Goal: Task Accomplishment & Management: Use online tool/utility

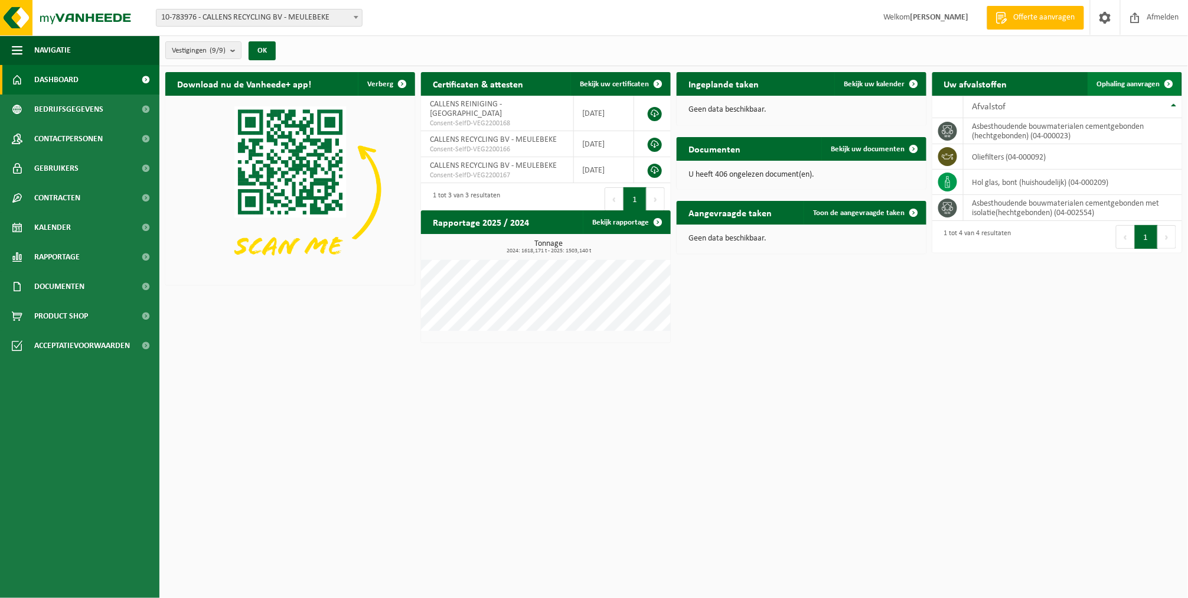
click at [1107, 82] on span "Ophaling aanvragen" at bounding box center [1128, 84] width 63 height 8
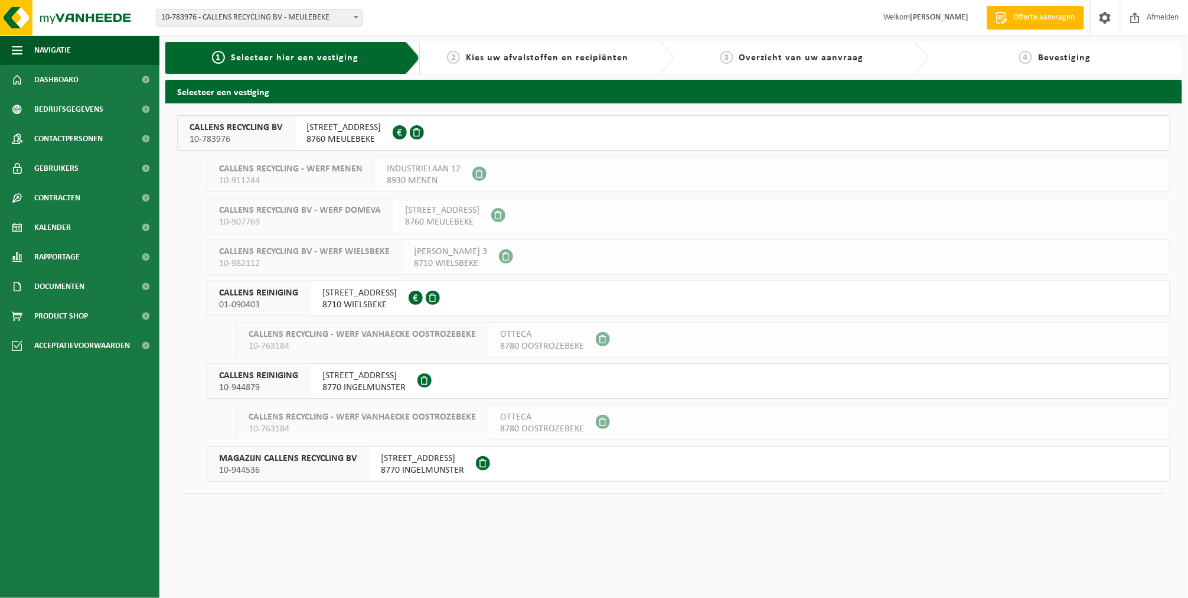
click at [246, 143] on span "10-783976" at bounding box center [236, 139] width 93 height 12
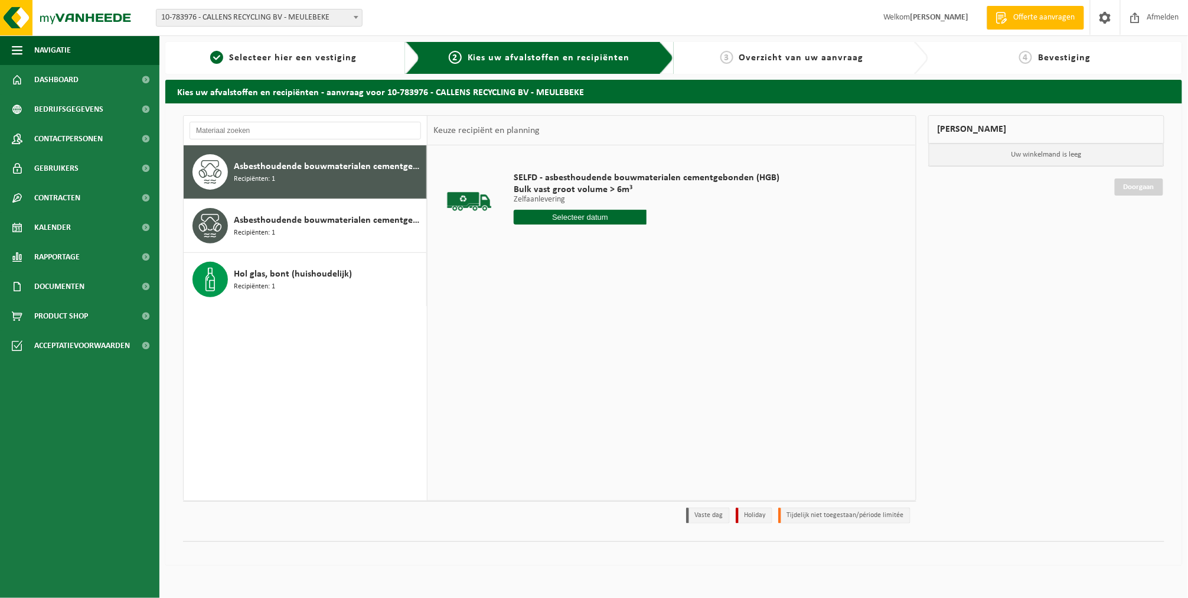
click at [535, 222] on input "text" at bounding box center [580, 217] width 133 height 15
click at [565, 357] on div "1" at bounding box center [566, 359] width 21 height 19
type input "Van 2025-10-01"
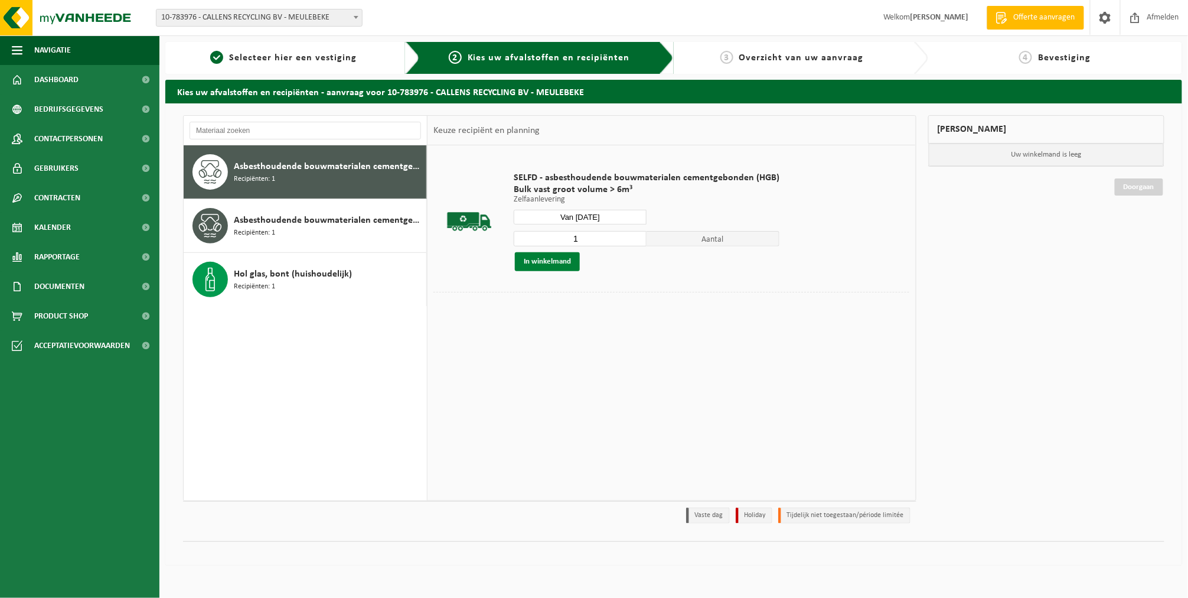
click at [549, 266] on button "In winkelmand" at bounding box center [547, 261] width 65 height 19
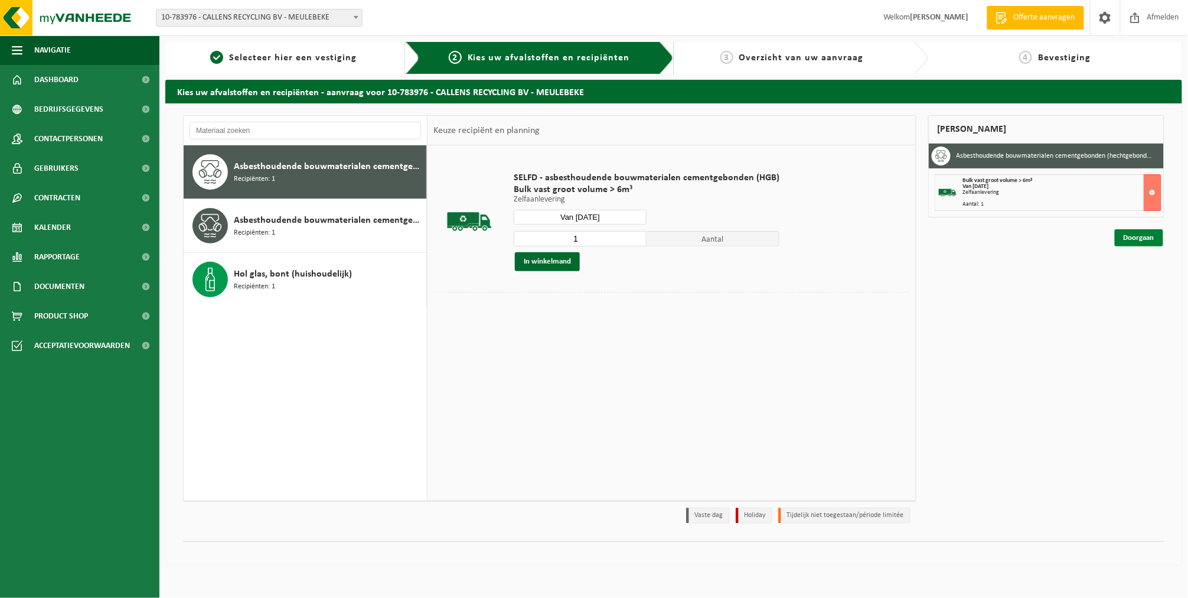
click at [1131, 239] on link "Doorgaan" at bounding box center [1139, 237] width 48 height 17
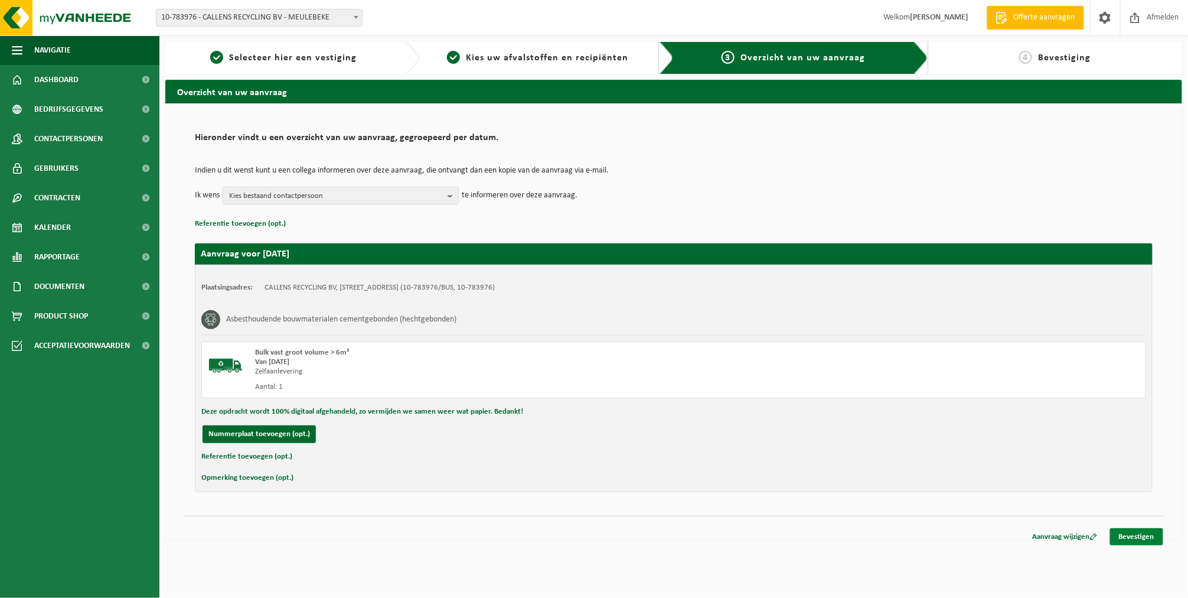
click at [1119, 543] on link "Bevestigen" at bounding box center [1136, 536] width 53 height 17
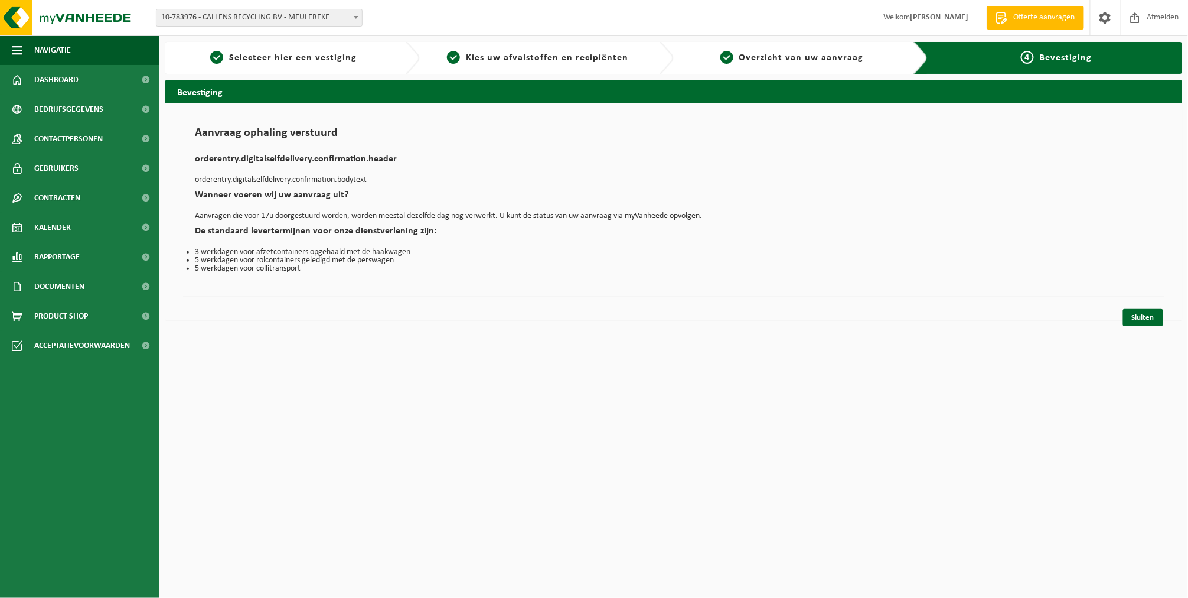
click at [1132, 301] on div "Sluiten" at bounding box center [674, 302] width 982 height 12
click at [1138, 317] on link "Sluiten" at bounding box center [1143, 317] width 40 height 17
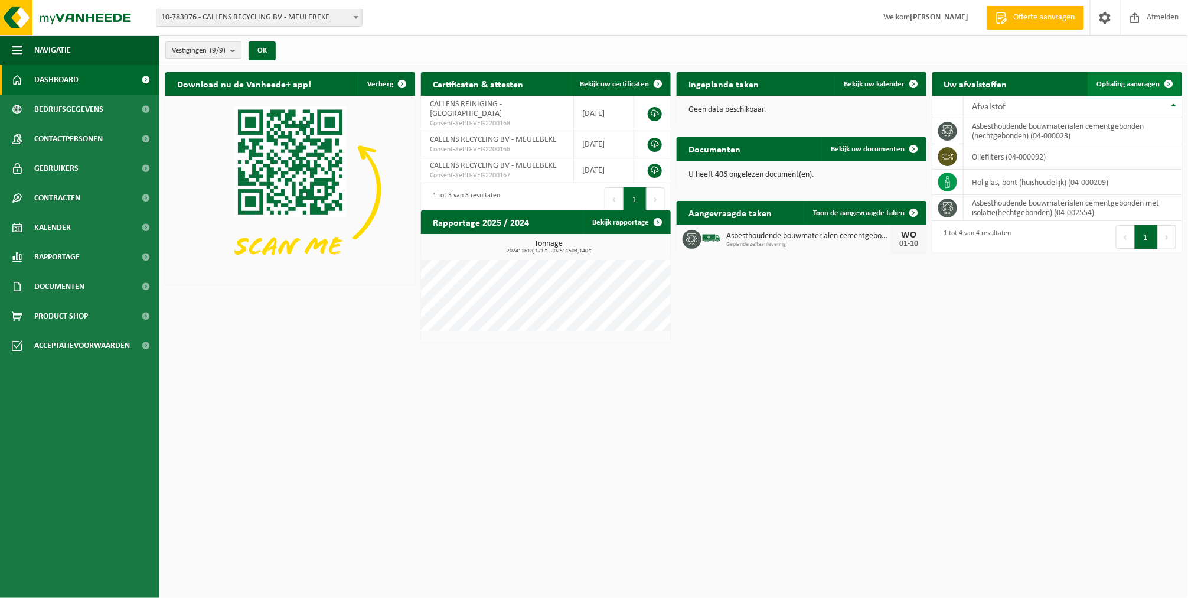
click at [1134, 85] on span "Ophaling aanvragen" at bounding box center [1128, 84] width 63 height 8
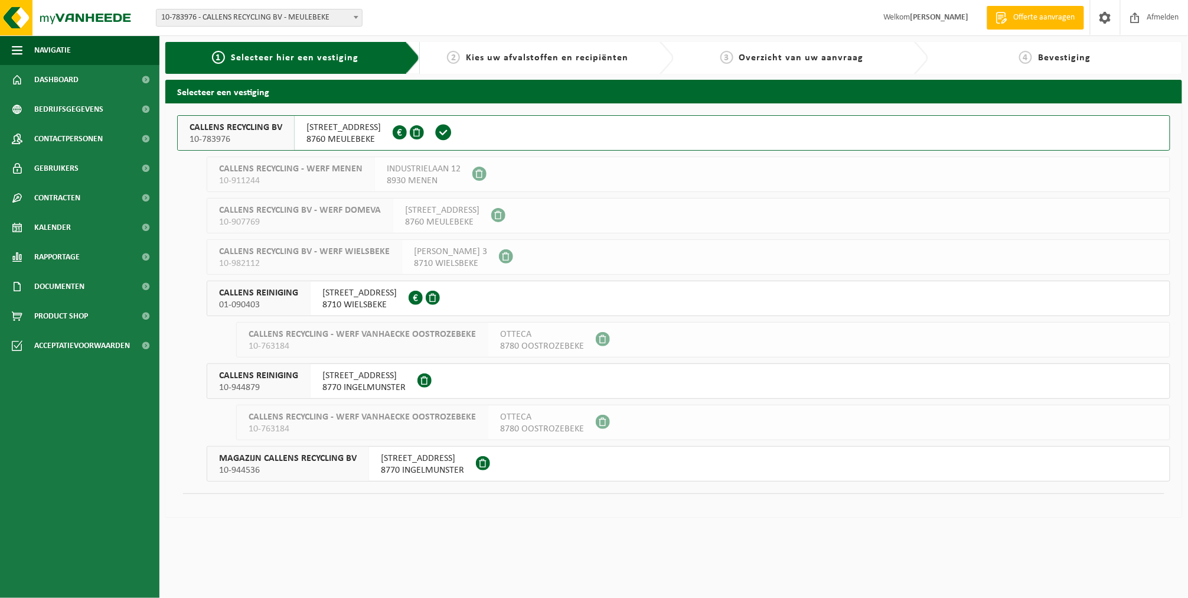
click at [335, 130] on span "SPILLEBOSSTRAAT 1" at bounding box center [344, 128] width 74 height 12
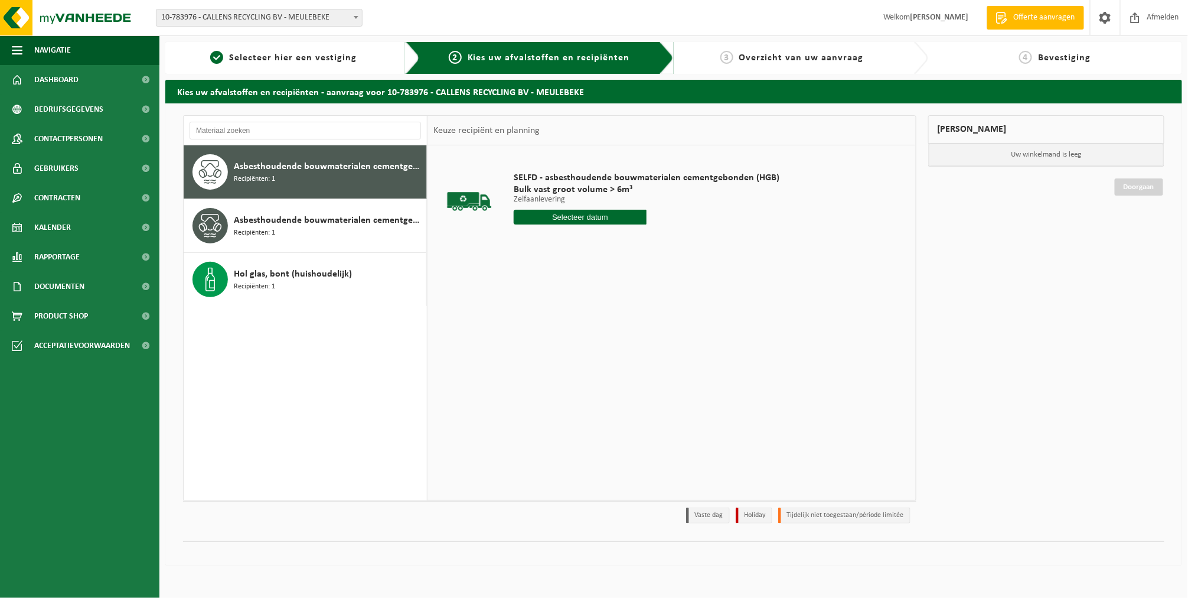
click at [559, 219] on input "text" at bounding box center [580, 217] width 133 height 15
click at [559, 361] on div "1" at bounding box center [566, 359] width 21 height 19
type input "Van [DATE]"
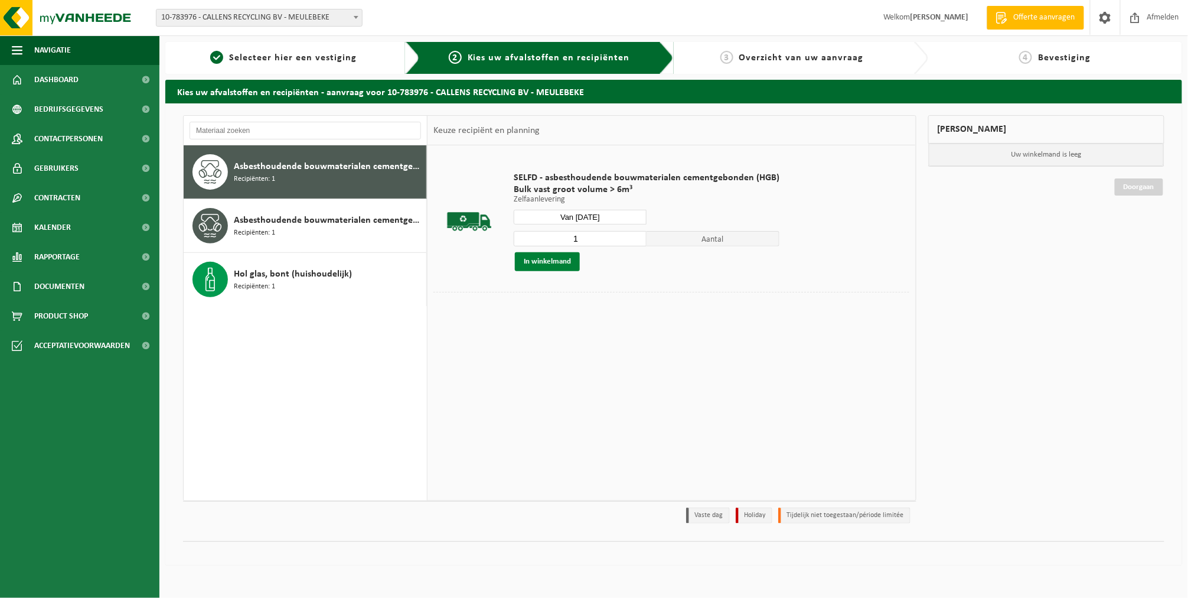
click at [552, 267] on button "In winkelmand" at bounding box center [547, 261] width 65 height 19
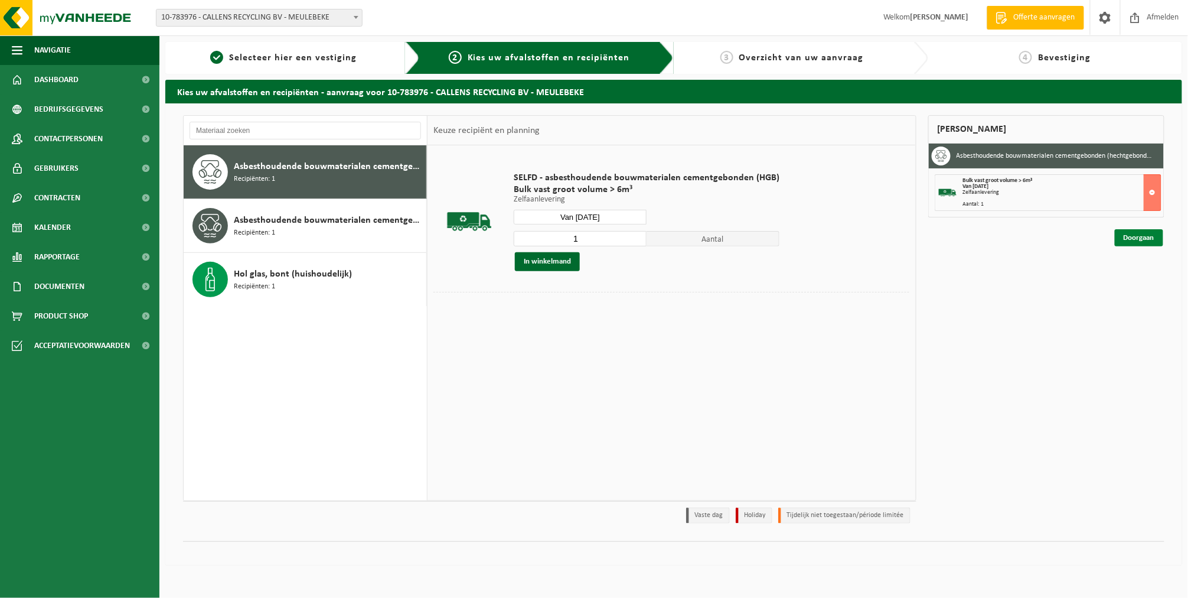
click at [1152, 238] on link "Doorgaan" at bounding box center [1139, 237] width 48 height 17
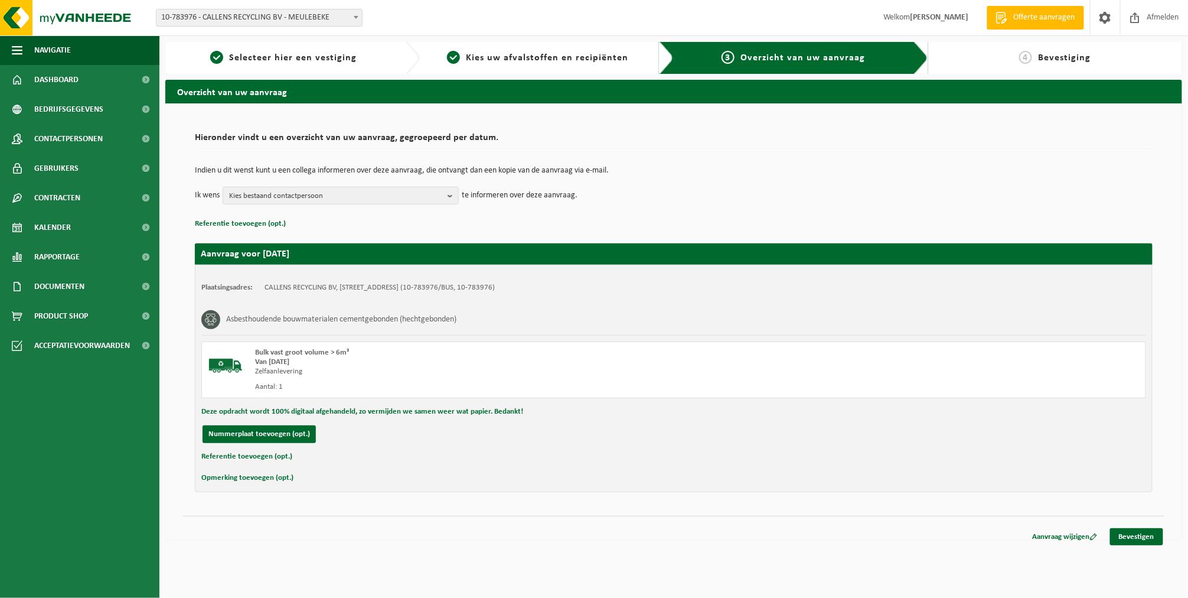
click at [1132, 522] on div "Aanvraag wijzigen Bevestigen" at bounding box center [674, 522] width 982 height 12
click at [1132, 530] on link "Bevestigen" at bounding box center [1136, 536] width 53 height 17
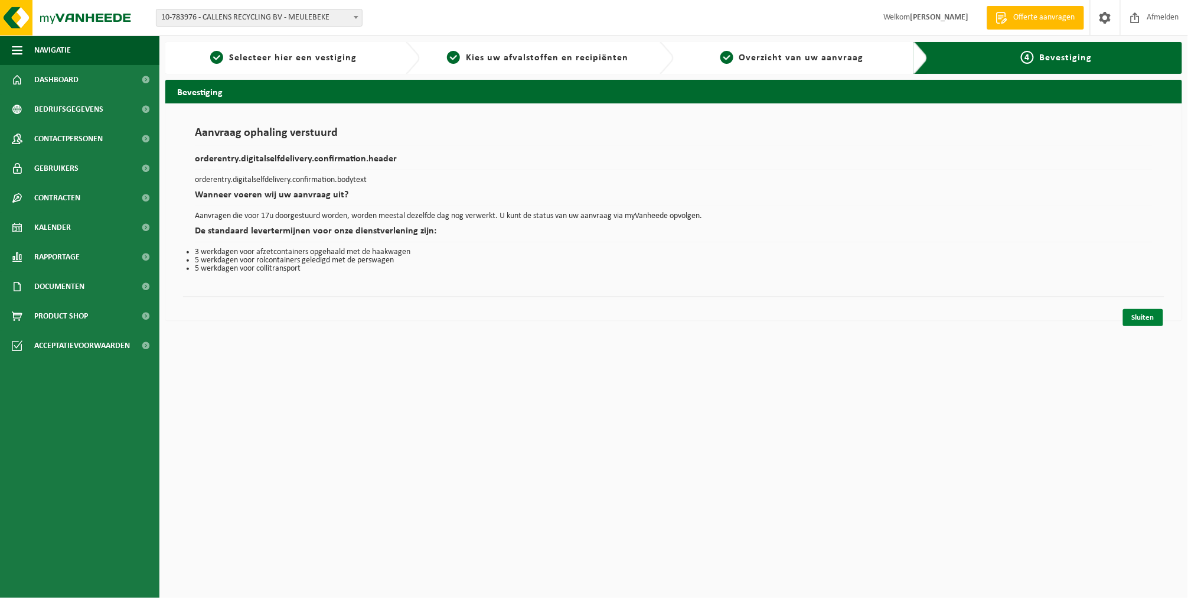
click at [1138, 319] on link "Sluiten" at bounding box center [1143, 317] width 40 height 17
